Goal: Browse casually: Explore the website without a specific task or goal

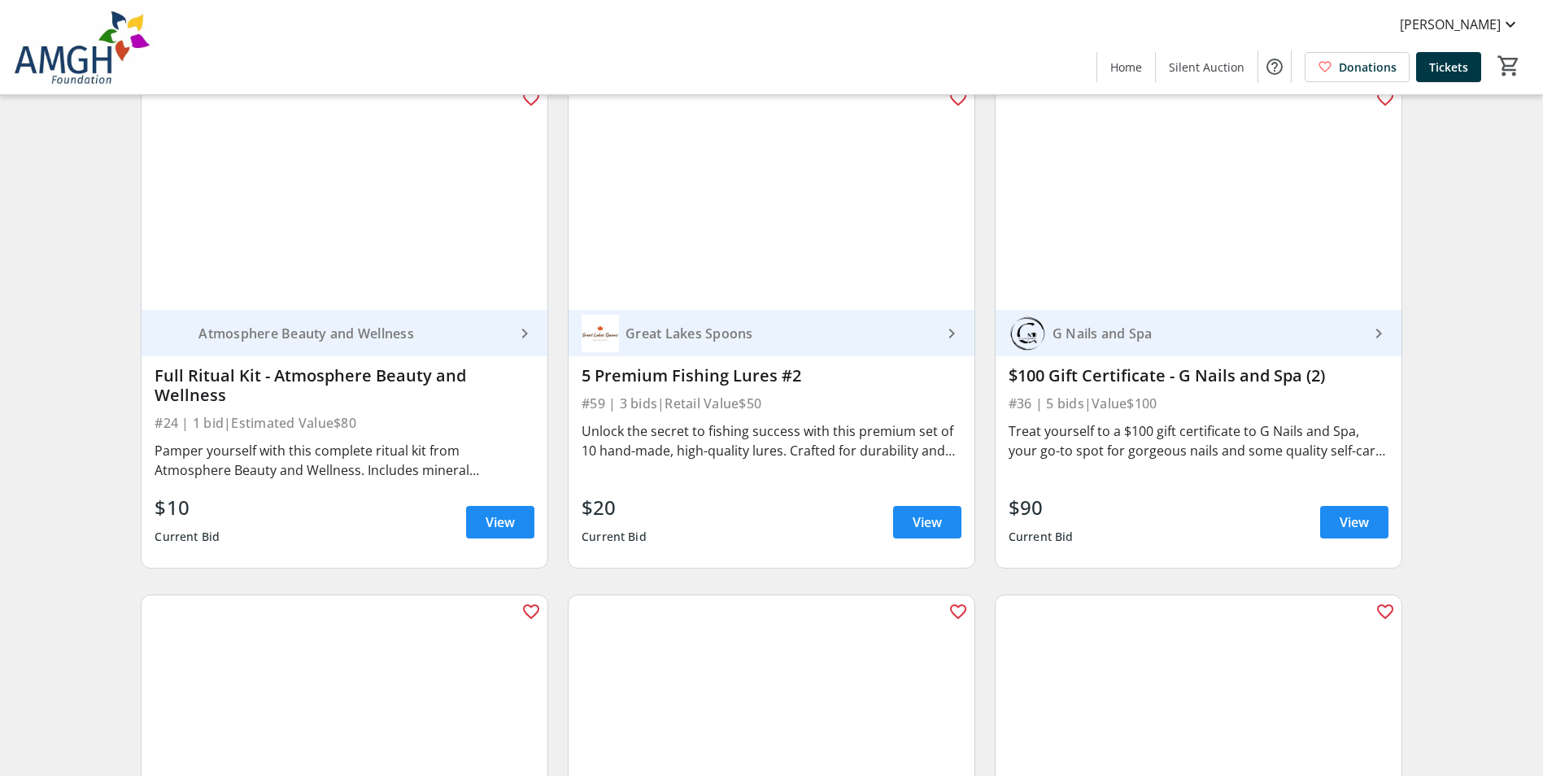
scroll to position [4156, 0]
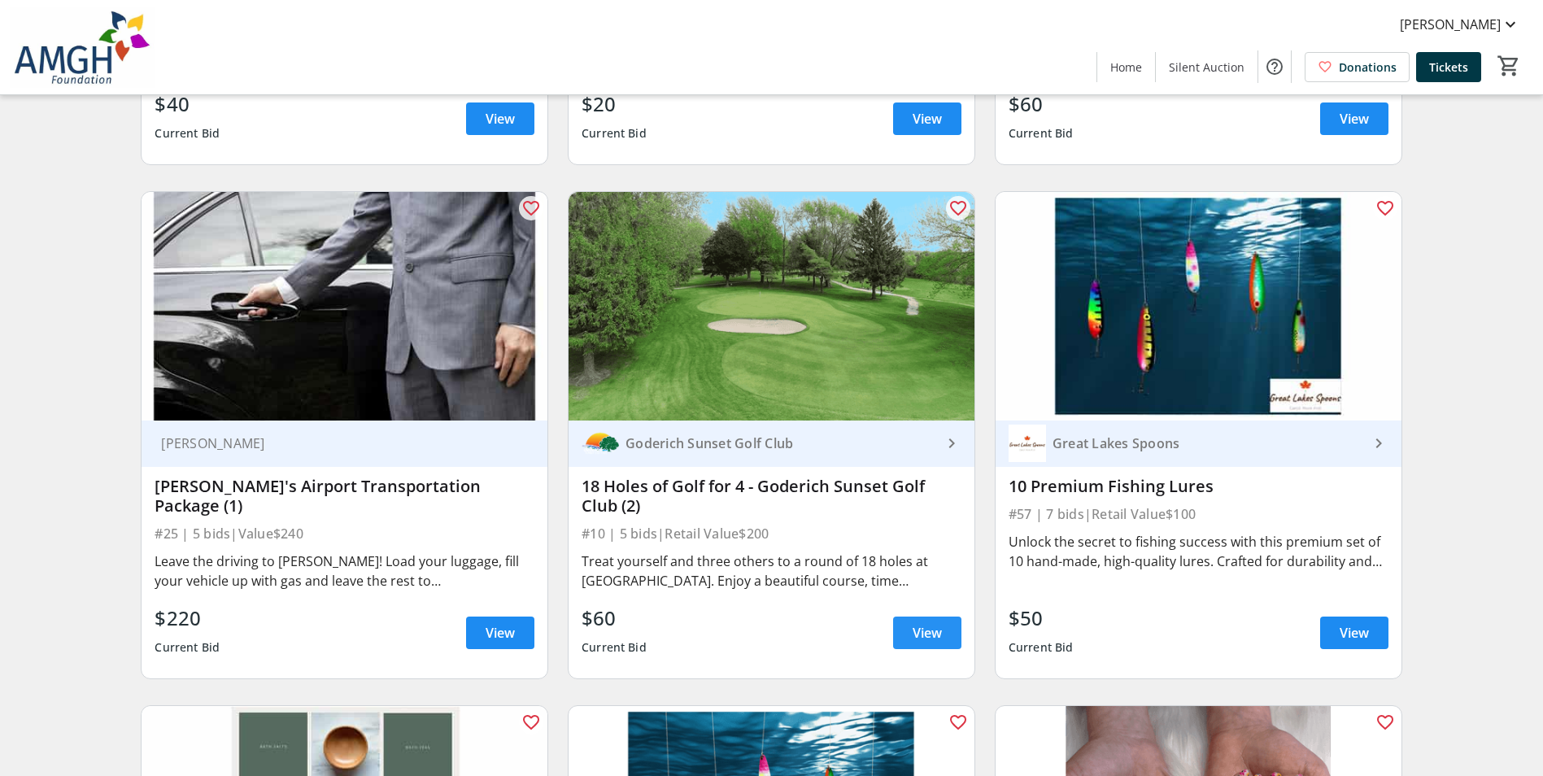
click at [935, 642] on span "View" at bounding box center [926, 633] width 29 height 20
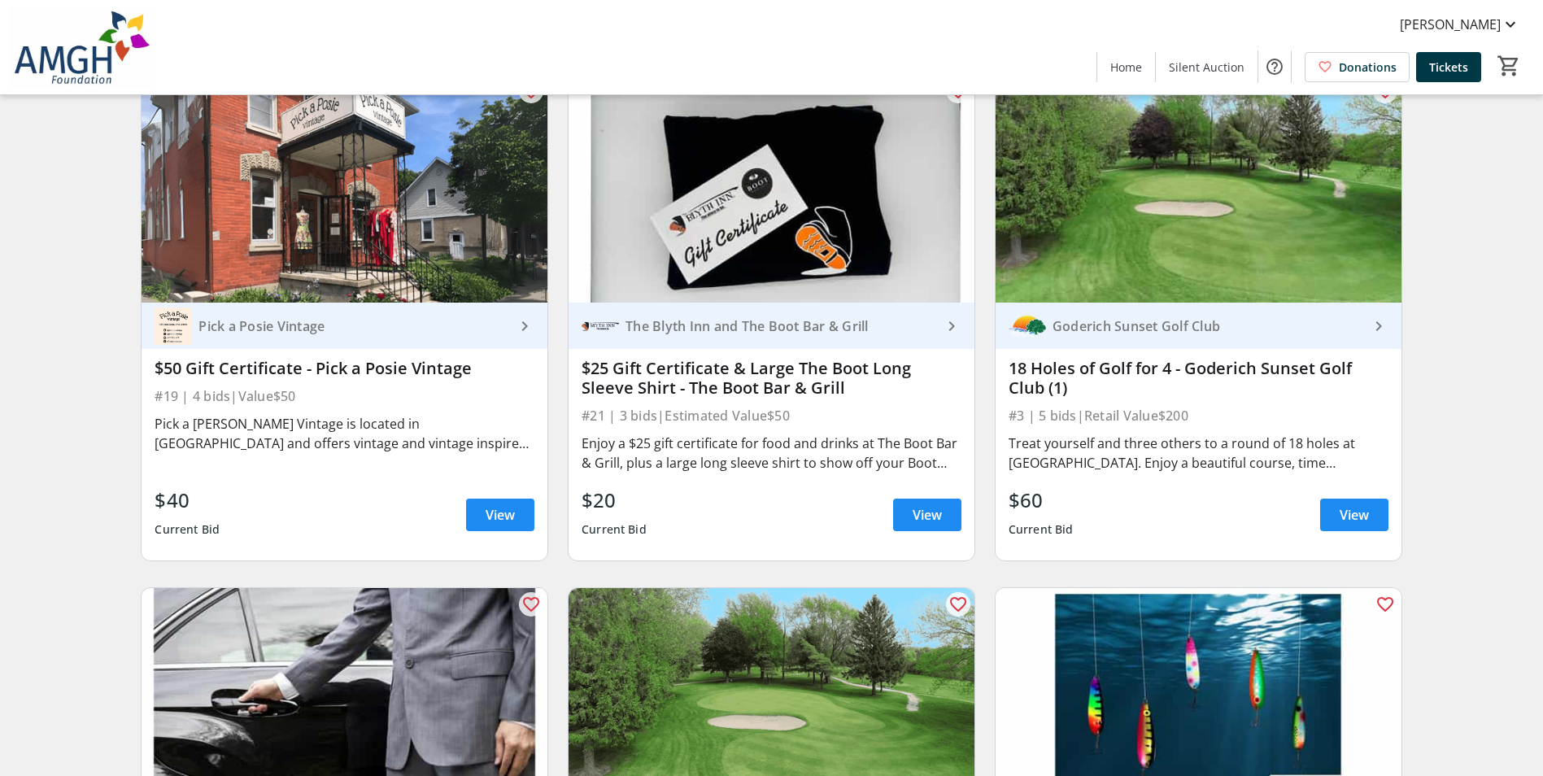
scroll to position [3749, 0]
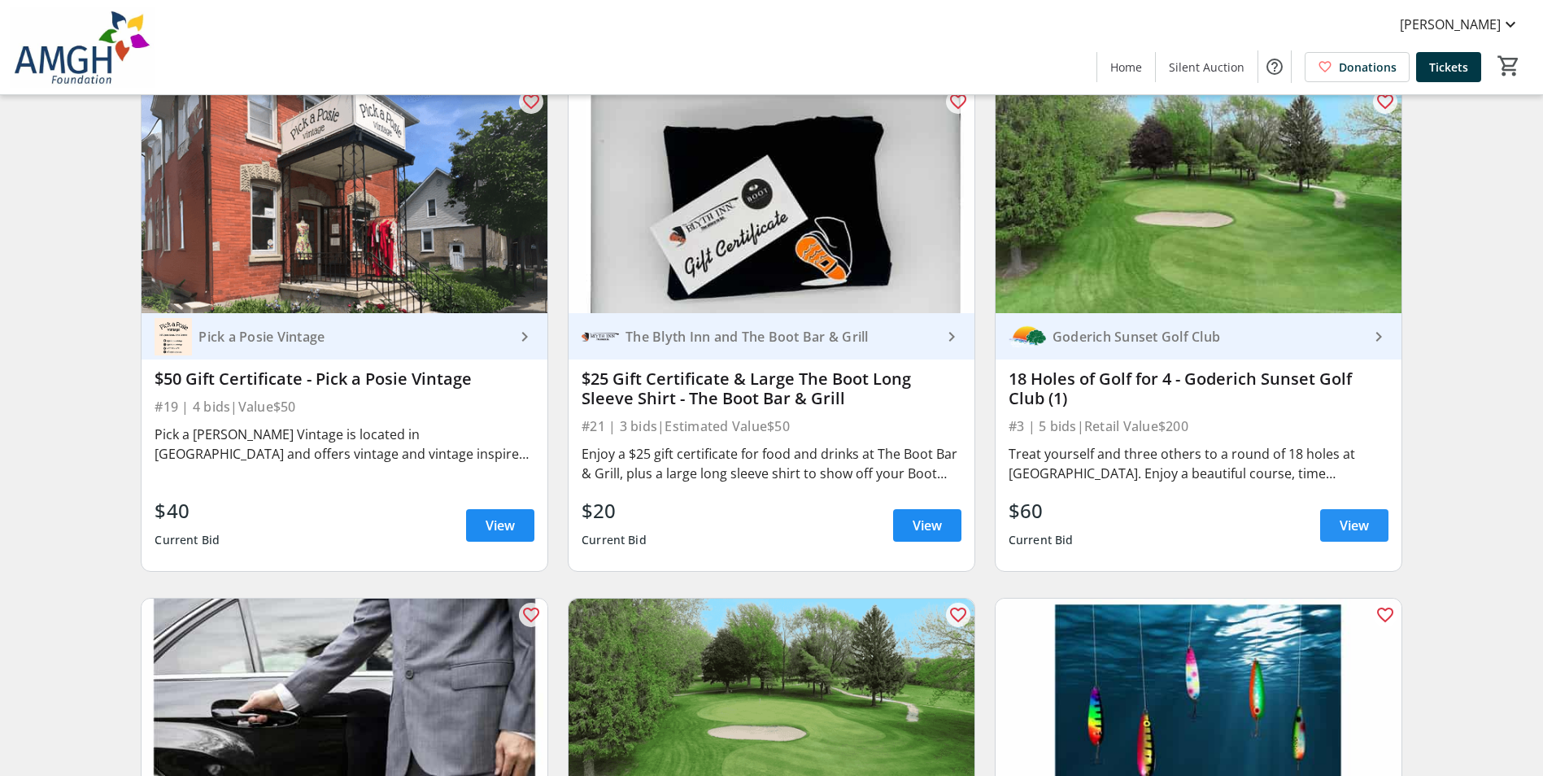
click at [1344, 545] on span at bounding box center [1354, 525] width 68 height 39
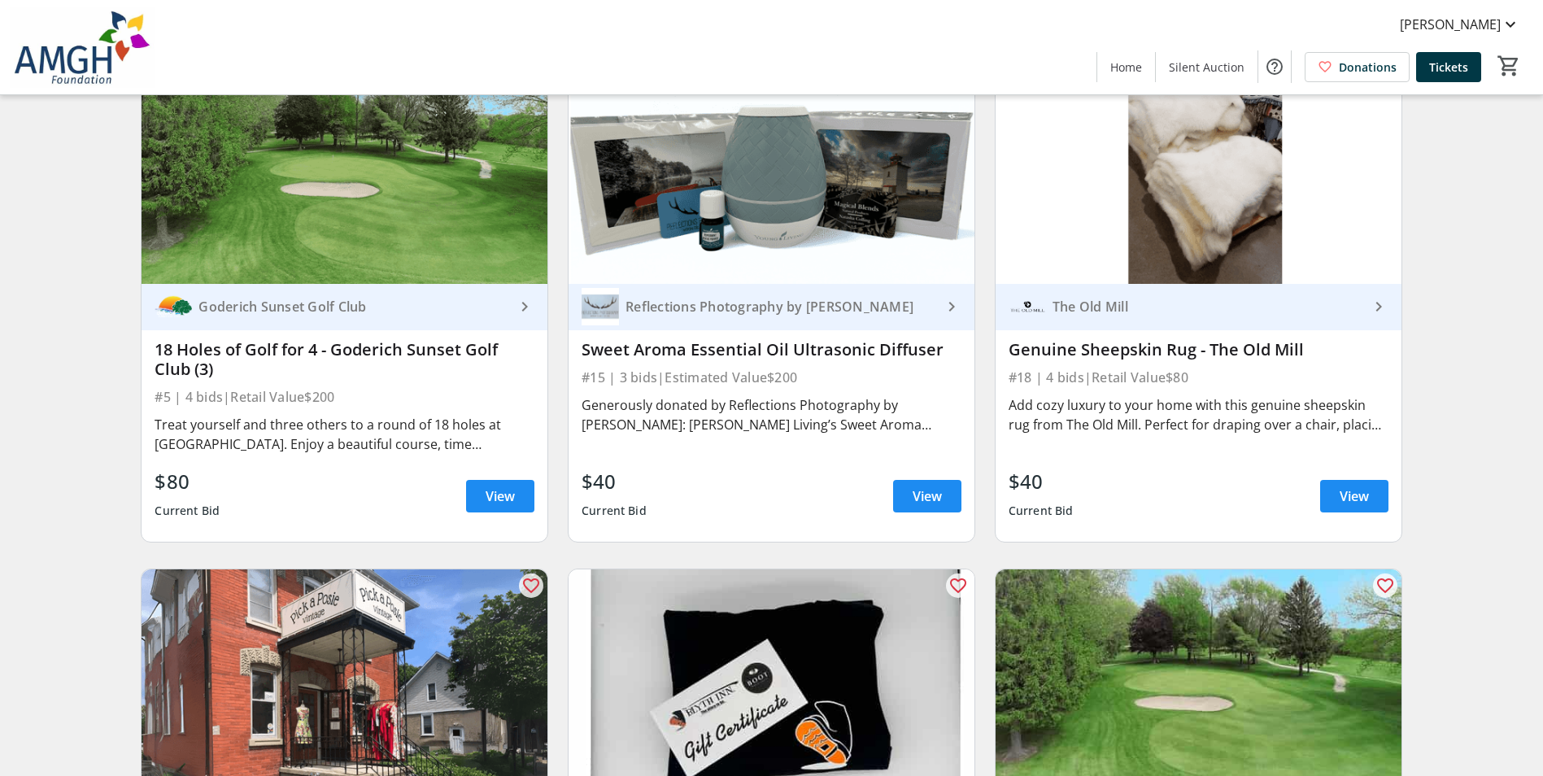
scroll to position [3261, 0]
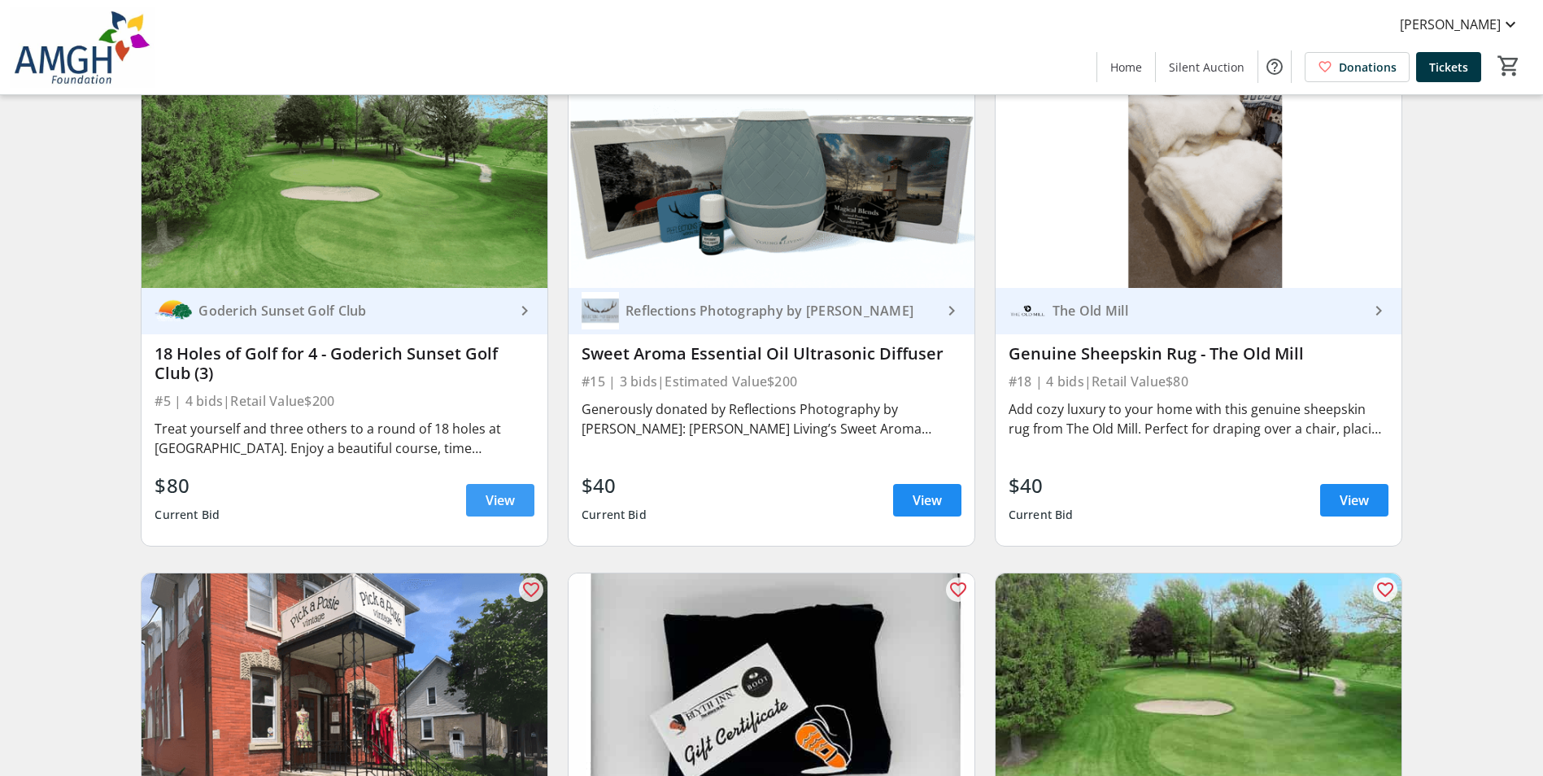
click at [513, 505] on span "View" at bounding box center [500, 500] width 29 height 20
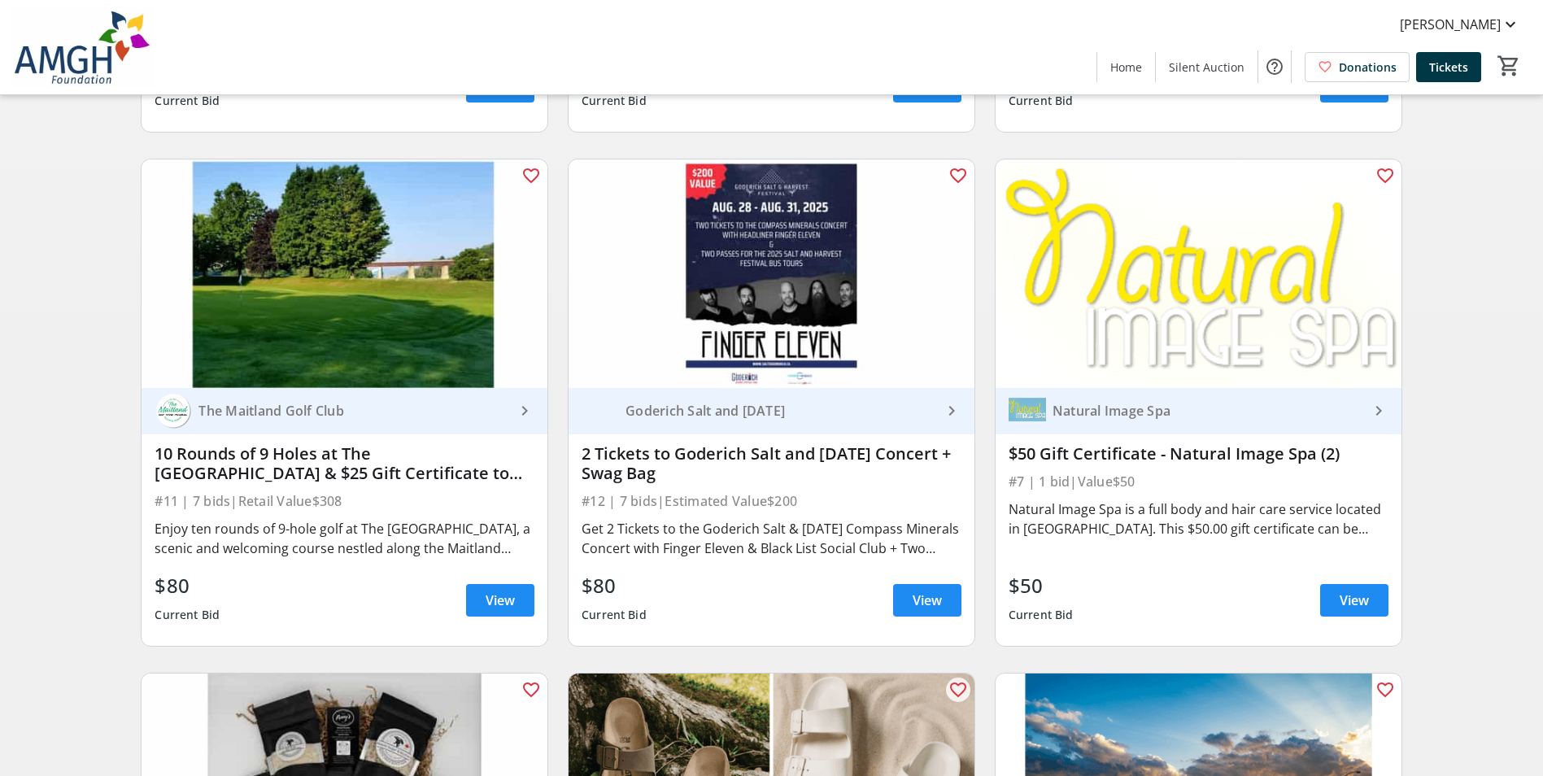
scroll to position [2123, 0]
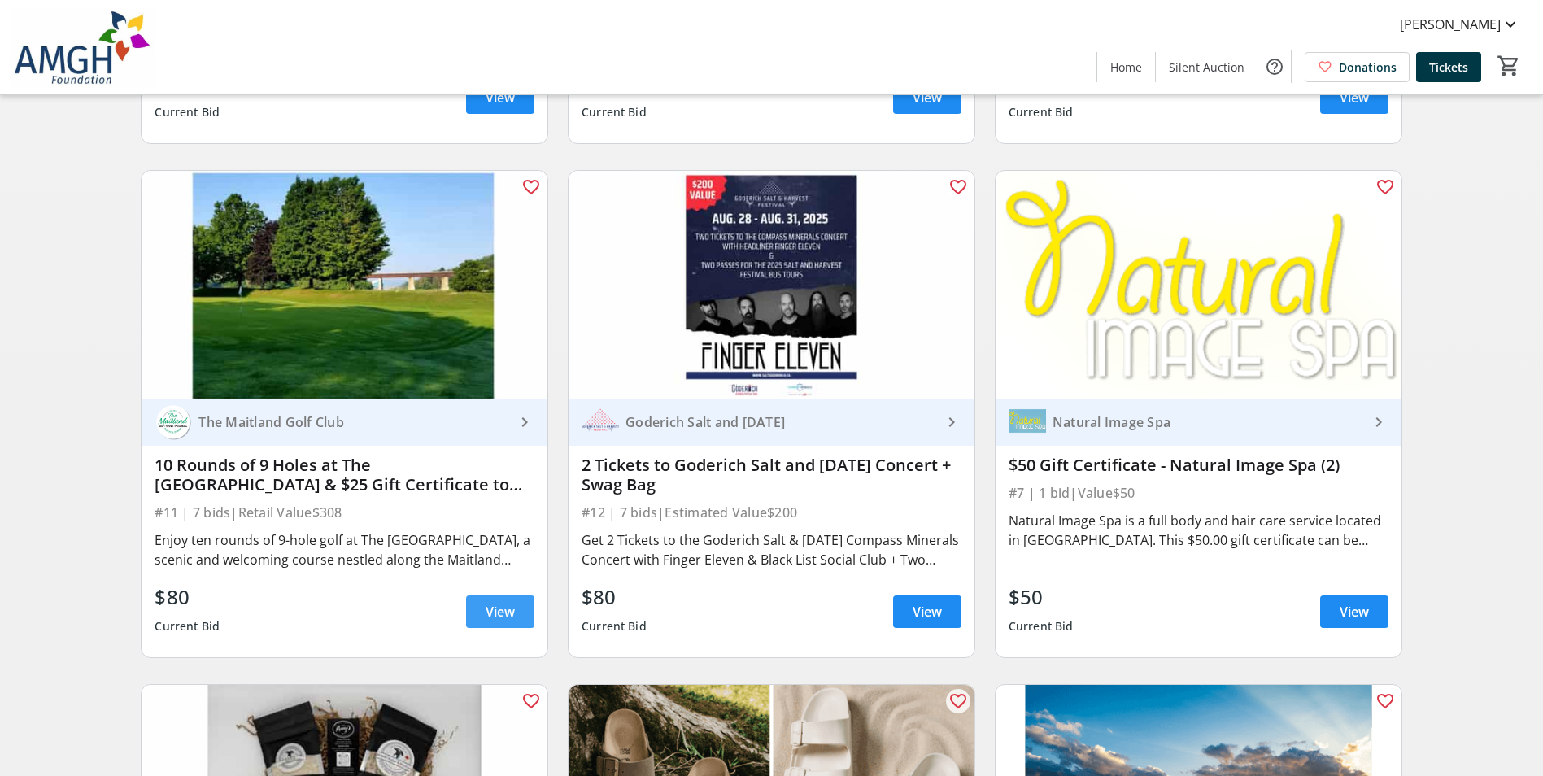
click at [500, 618] on span "View" at bounding box center [500, 612] width 29 height 20
